Goal: Information Seeking & Learning: Learn about a topic

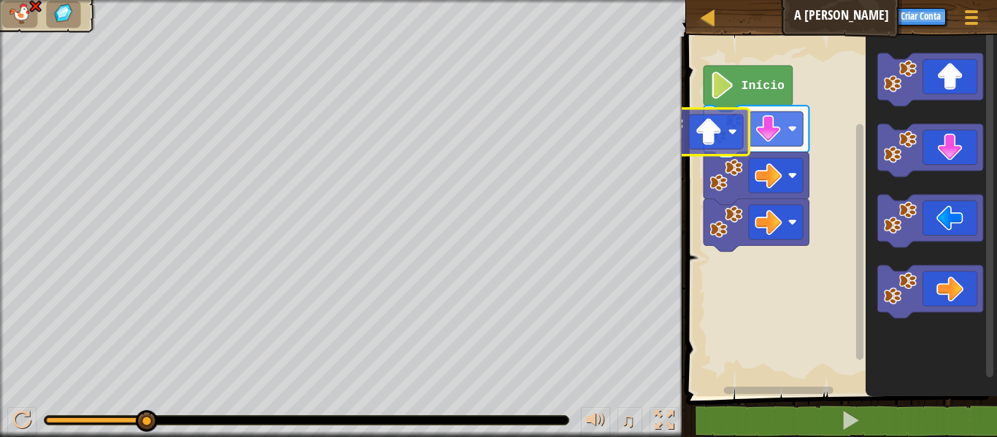
click at [697, 142] on div "Início" at bounding box center [839, 212] width 315 height 367
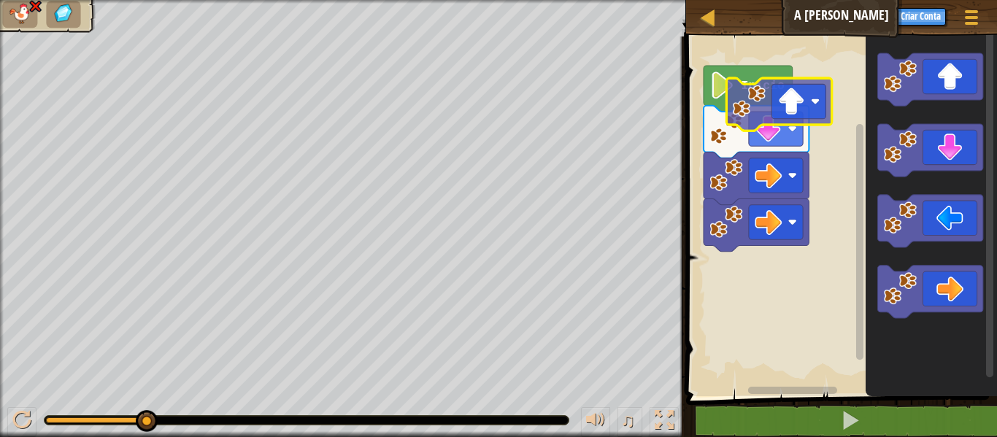
click at [790, 90] on div "Início" at bounding box center [839, 212] width 315 height 367
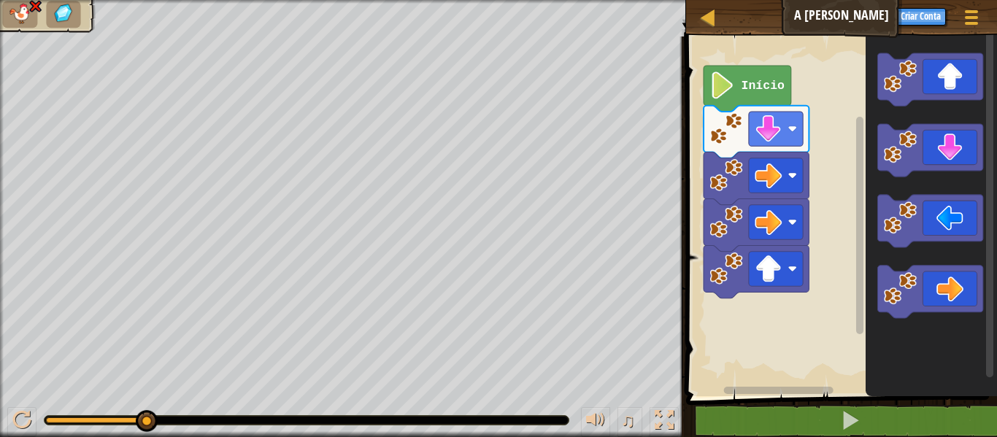
click at [601, 93] on div "Mapa A [PERSON_NAME] Menu do Jogo Criar Conta 1 ההההההההההההההההההההההההההההההה…" at bounding box center [498, 218] width 997 height 437
click at [731, 80] on image "Espaço de trabalho do Blockly" at bounding box center [722, 85] width 26 height 27
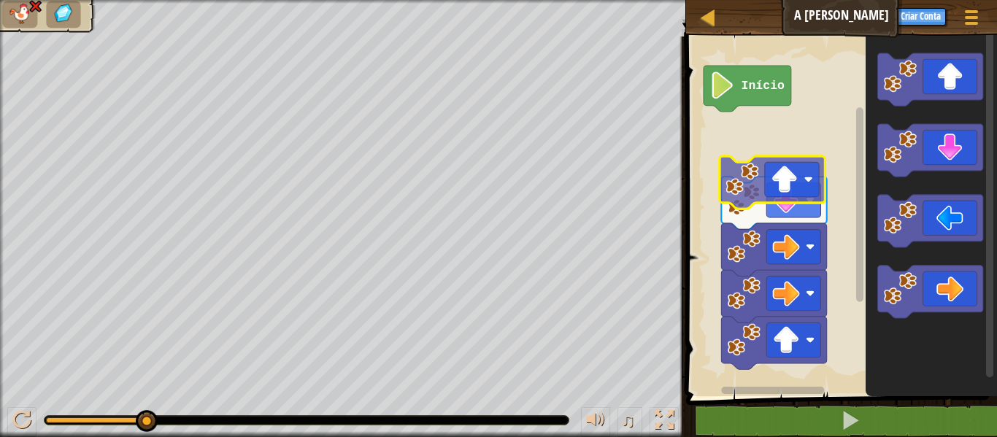
click at [735, 186] on div "Início" at bounding box center [839, 212] width 315 height 367
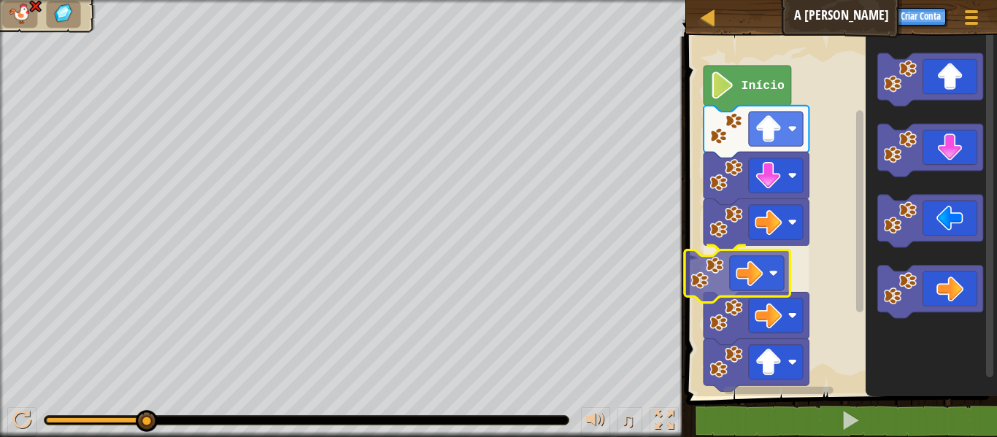
click at [759, 287] on div "Início" at bounding box center [839, 212] width 315 height 367
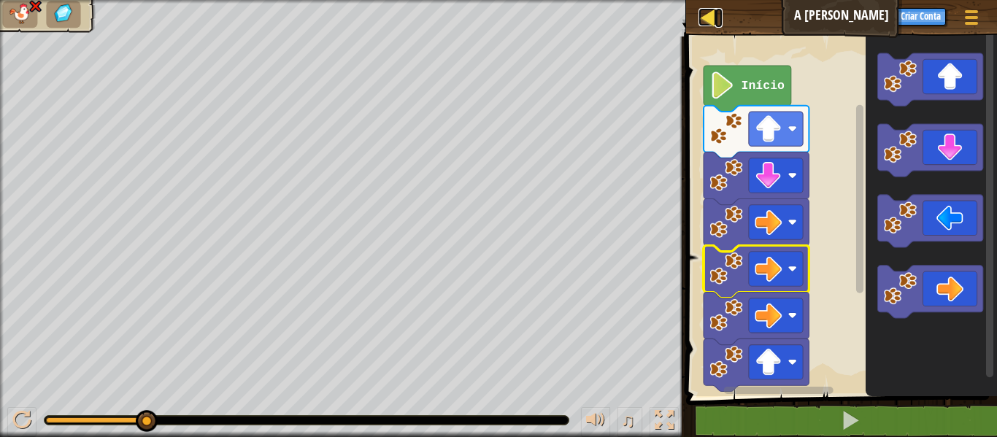
click at [712, 18] on div at bounding box center [707, 17] width 18 height 18
select select "pt-BR"
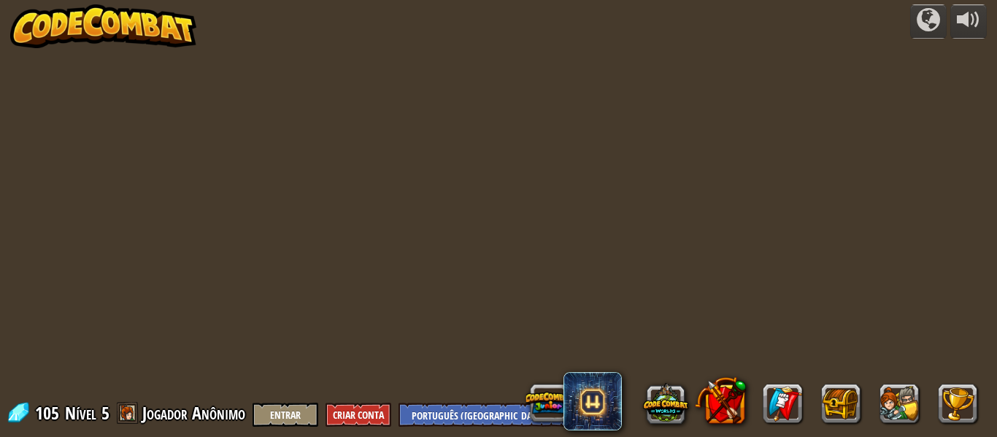
select select "pt-BR"
